Goal: Check status: Check status

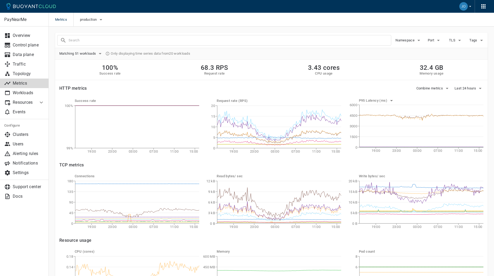
click at [19, 83] on p "Metrics" at bounding box center [29, 83] width 32 height 5
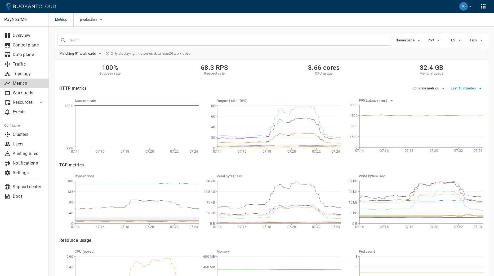
click at [464, 86] on span "Last 10 minutes" at bounding box center [464, 88] width 27 height 4
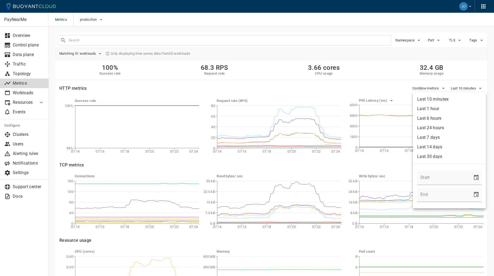
click at [437, 117] on li "Last 6 hours" at bounding box center [449, 118] width 73 height 10
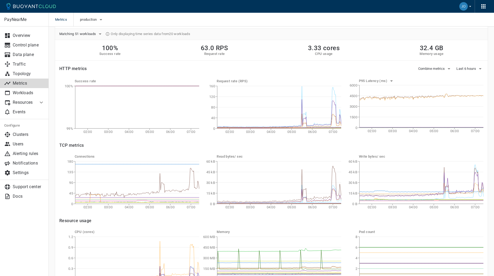
scroll to position [56, 0]
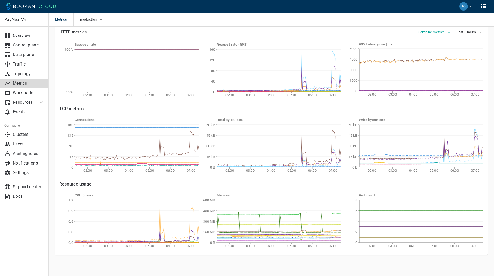
click at [433, 33] on span "Combine metrics" at bounding box center [433, 32] width 28 height 4
click at [338, 30] on div at bounding box center [247, 138] width 494 height 276
